Goal: Task Accomplishment & Management: Manage account settings

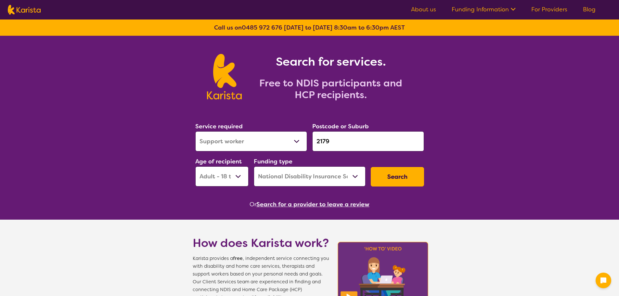
select select "Support worker"
select select "AD"
select select "NDIS"
click at [552, 7] on link "For Providers" at bounding box center [549, 10] width 36 height 8
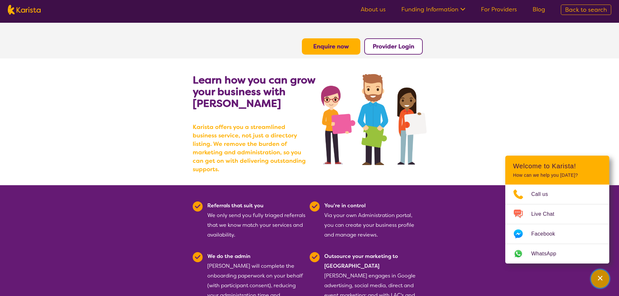
drag, startPoint x: 601, startPoint y: 276, endPoint x: 507, endPoint y: 279, distance: 93.7
click at [601, 276] on icon "Channel Menu" at bounding box center [600, 278] width 6 height 6
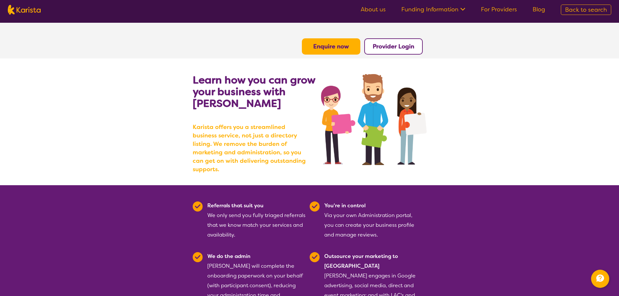
click at [388, 46] on b "Provider Login" at bounding box center [394, 47] width 42 height 8
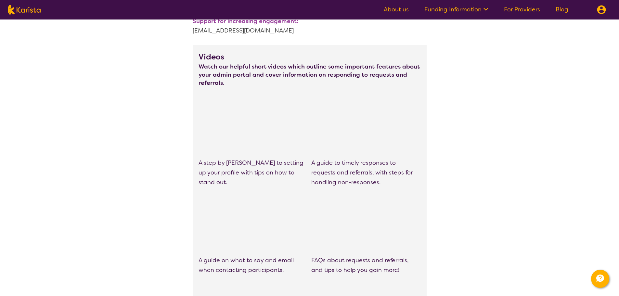
scroll to position [195, 0]
